Goal: Check status

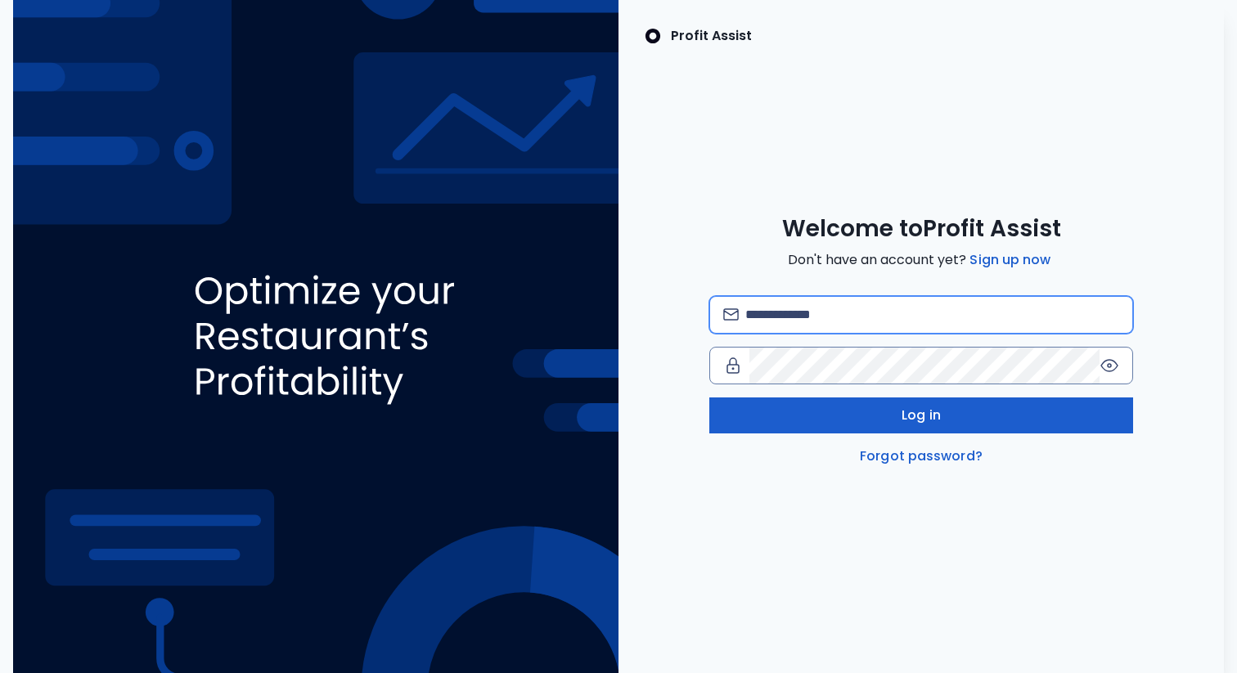
type input "**********"
click at [857, 425] on button "Log in" at bounding box center [921, 416] width 424 height 36
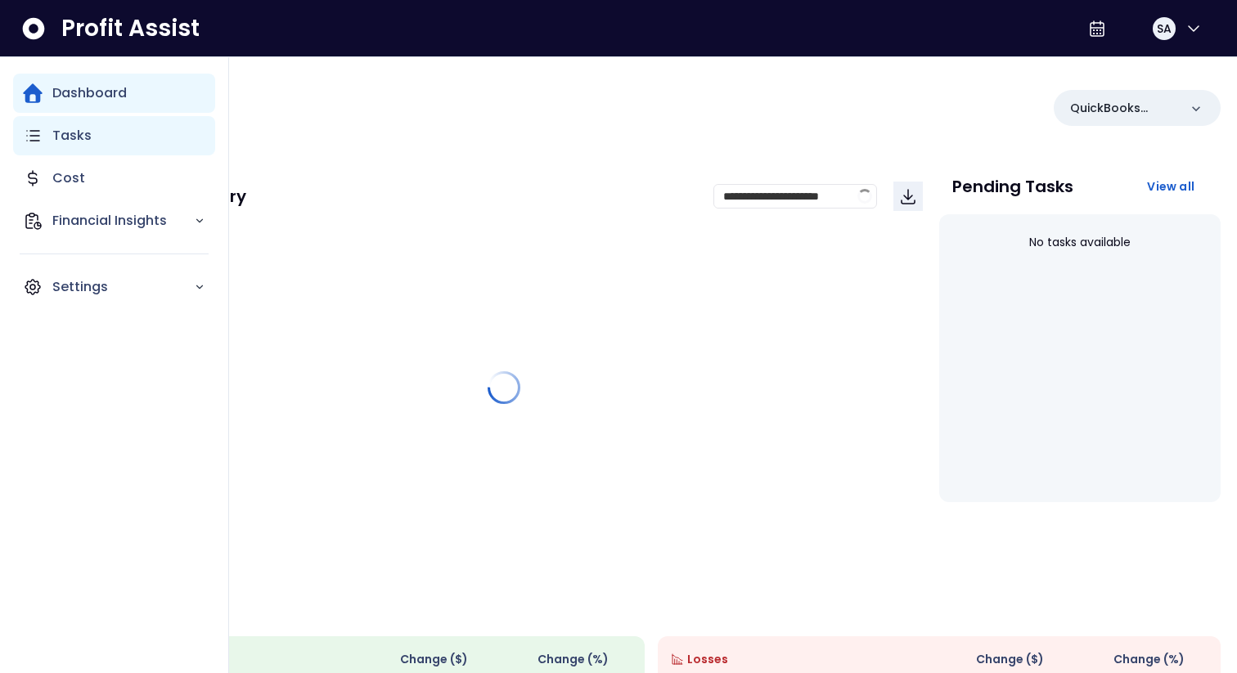
click at [52, 144] on div "Tasks" at bounding box center [114, 135] width 202 height 39
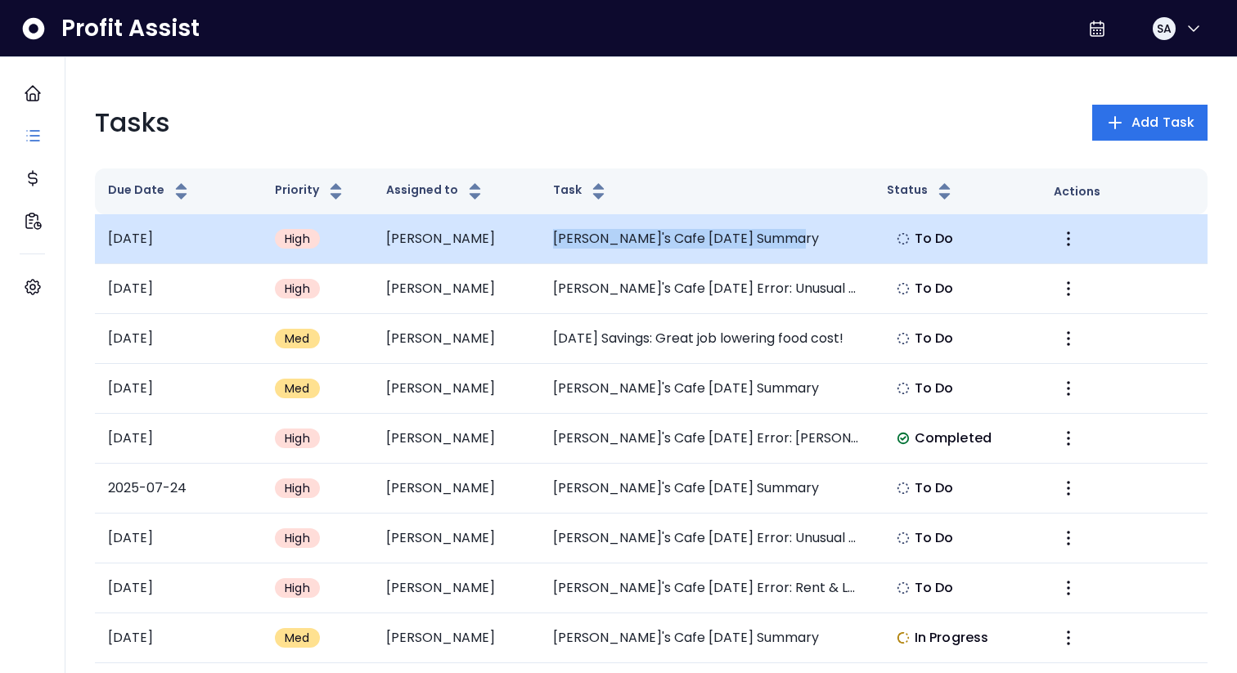
click at [838, 229] on td "[PERSON_NAME]'s Cafe [DATE] Summary" at bounding box center [707, 239] width 334 height 50
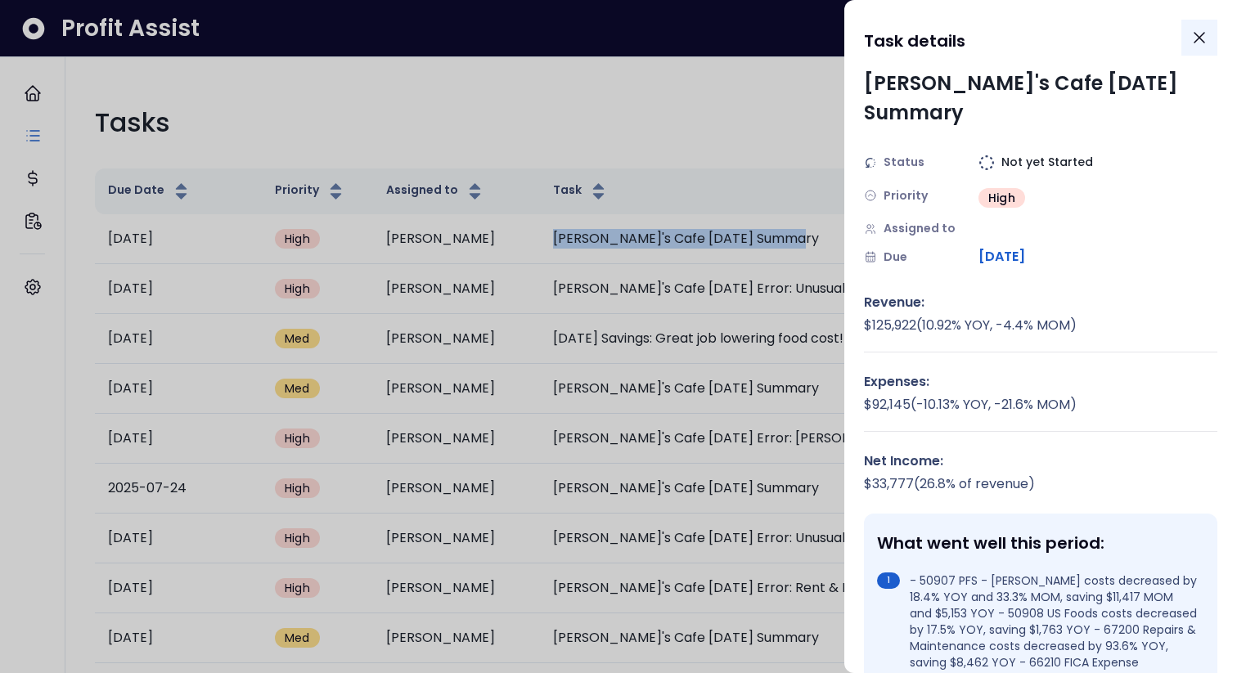
click at [1195, 41] on icon "Close" at bounding box center [1199, 38] width 10 height 10
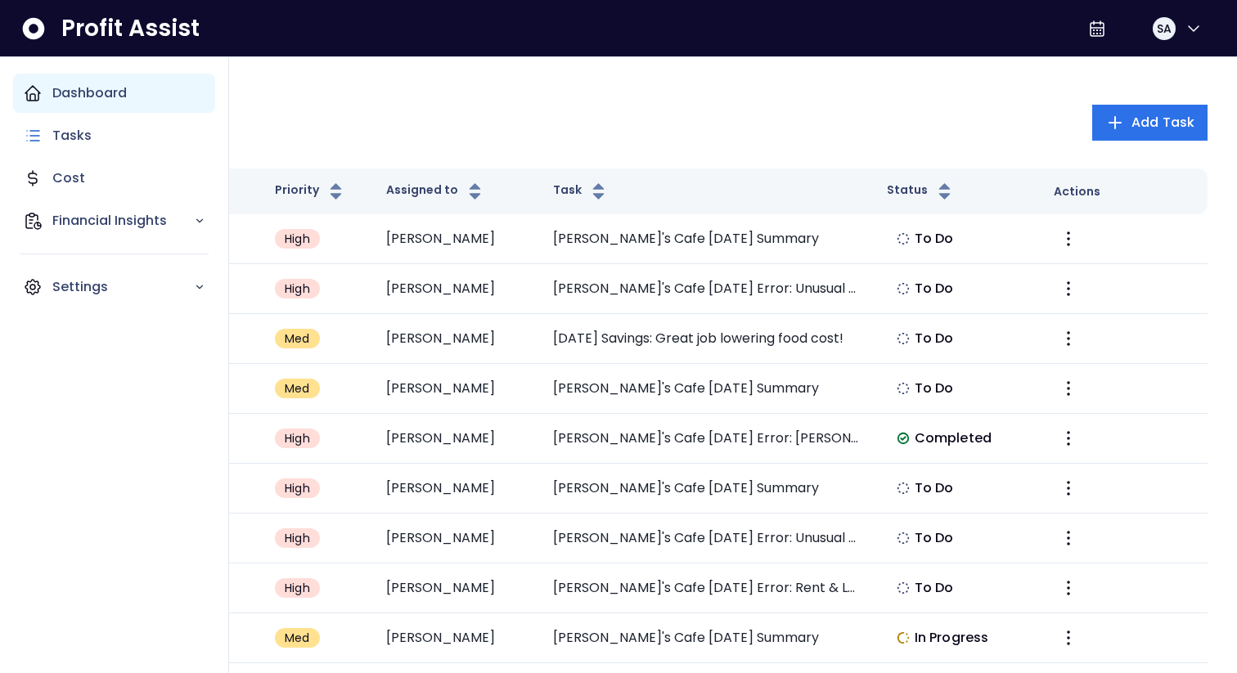
click at [25, 103] on div "Dashboard" at bounding box center [114, 93] width 202 height 39
